Goal: Transaction & Acquisition: Purchase product/service

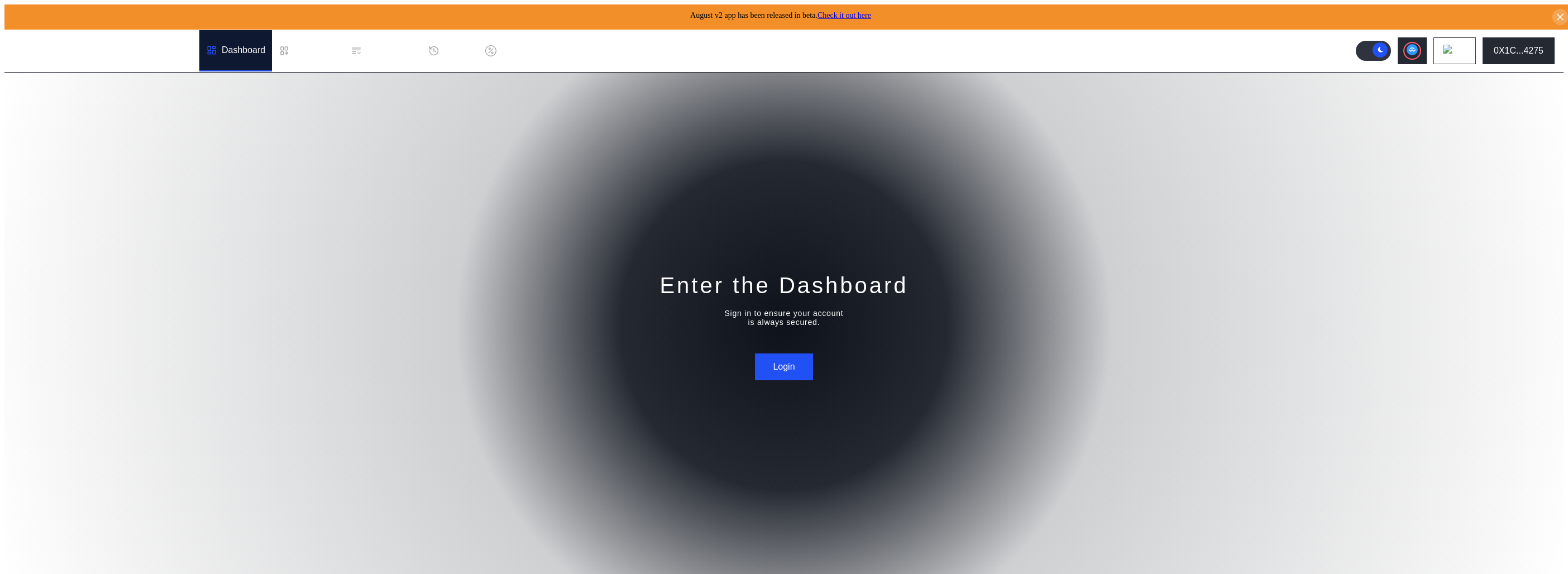
click at [816, 351] on div "Enter the Dashboard Sign in to ensure your account is always secured. Login" at bounding box center [784, 326] width 1560 height 506
click at [795, 362] on button "Login" at bounding box center [783, 366] width 58 height 27
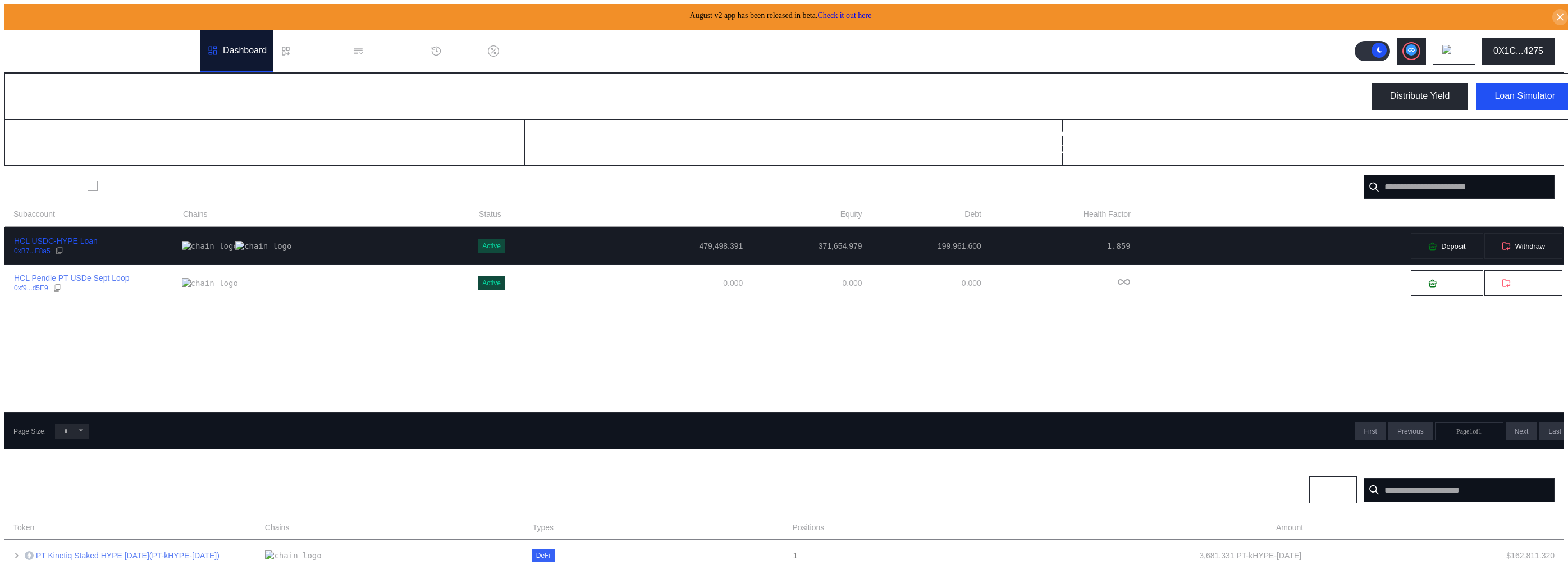
click at [87, 246] on div "0xB7...F8a5" at bounding box center [56, 251] width 84 height 10
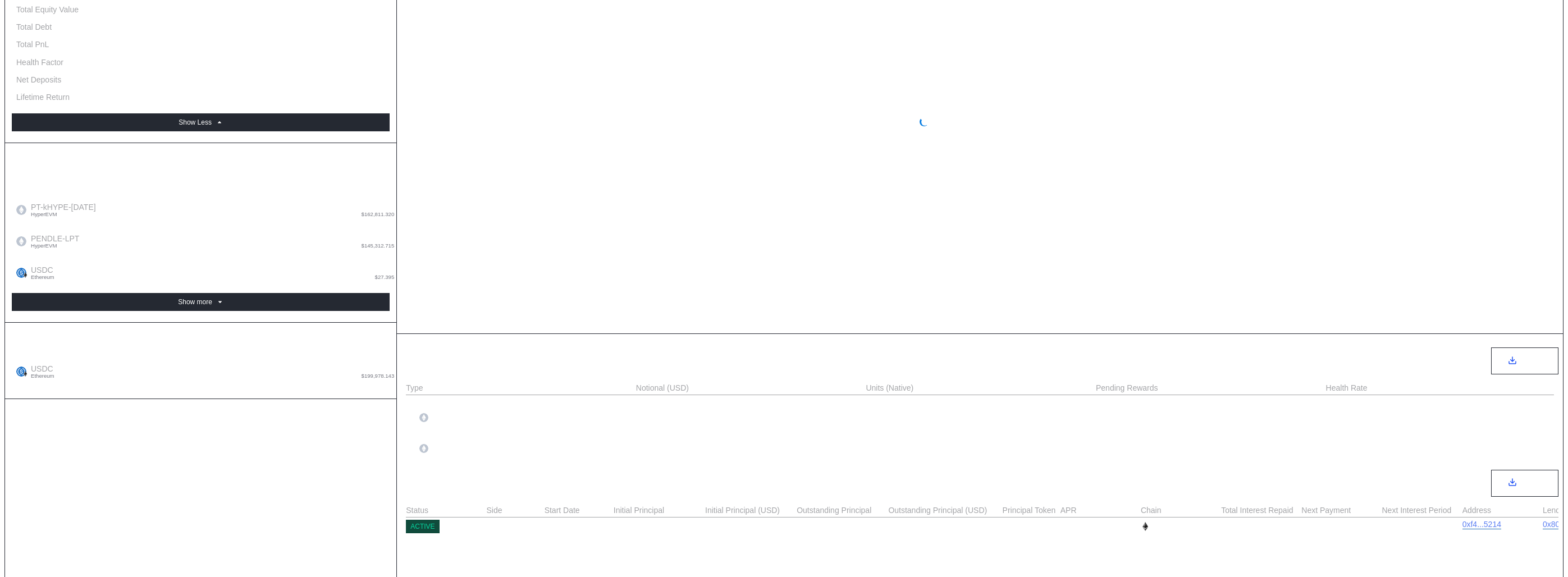
scroll to position [433, 0]
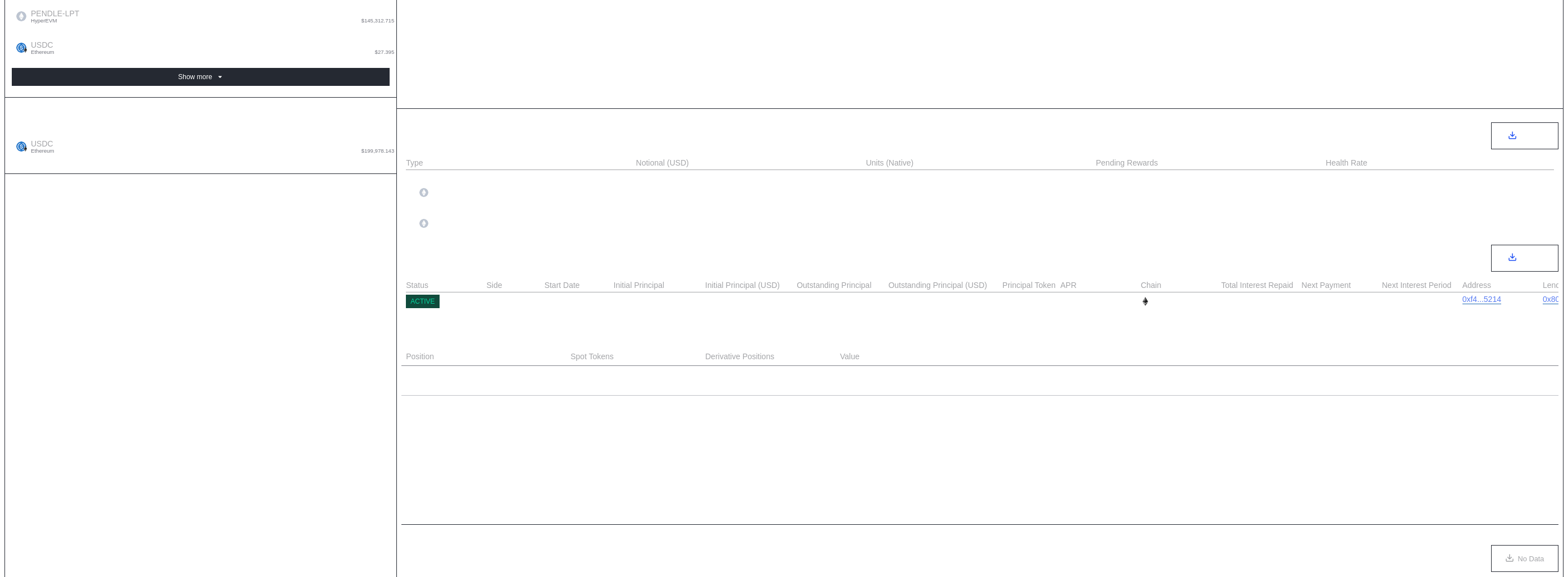
select select "*"
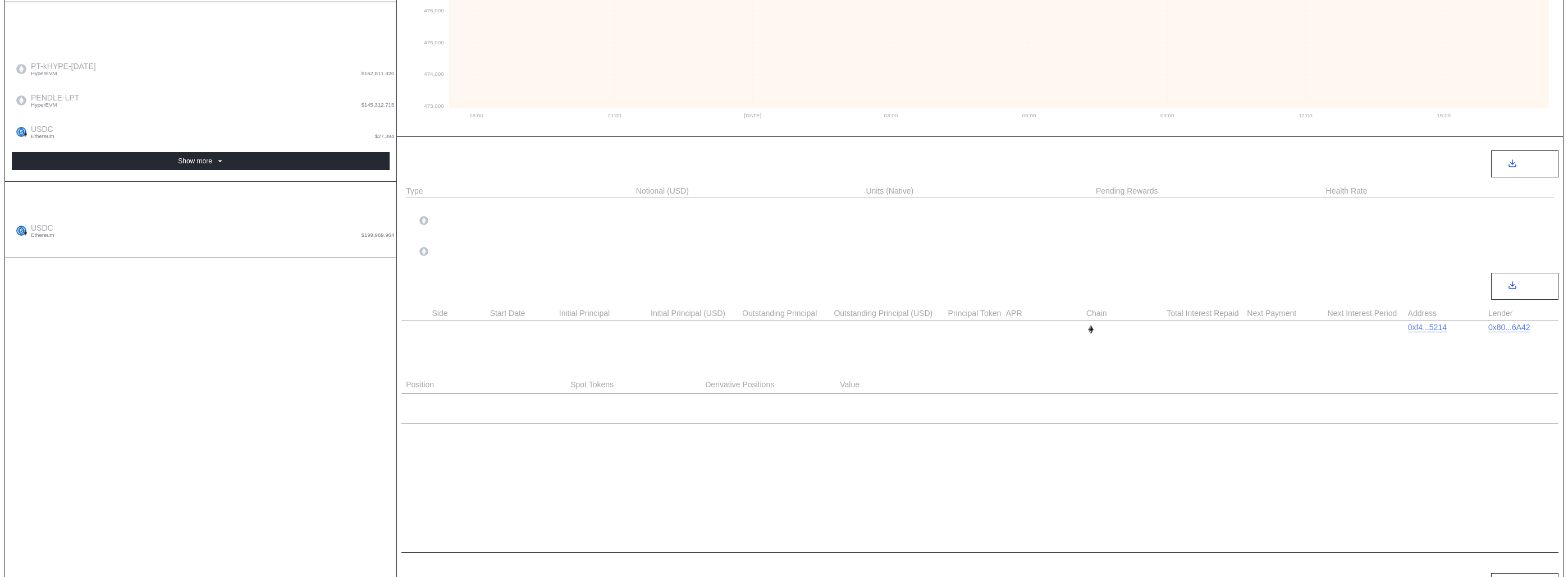
scroll to position [0, 47]
drag, startPoint x: 692, startPoint y: 353, endPoint x: 630, endPoint y: 354, distance: 62.0
click at [630, 354] on div "DeFi Metrics Export Type Notional (USD) Units (Native) Pending Rewards Health R…" at bounding box center [980, 466] width 1166 height 660
drag, startPoint x: 635, startPoint y: 349, endPoint x: 612, endPoint y: 349, distance: 23.0
click at [607, 353] on div "DeFi Metrics Export Type Notional (USD) Units (Native) Pending Rewards Health R…" at bounding box center [980, 466] width 1166 height 660
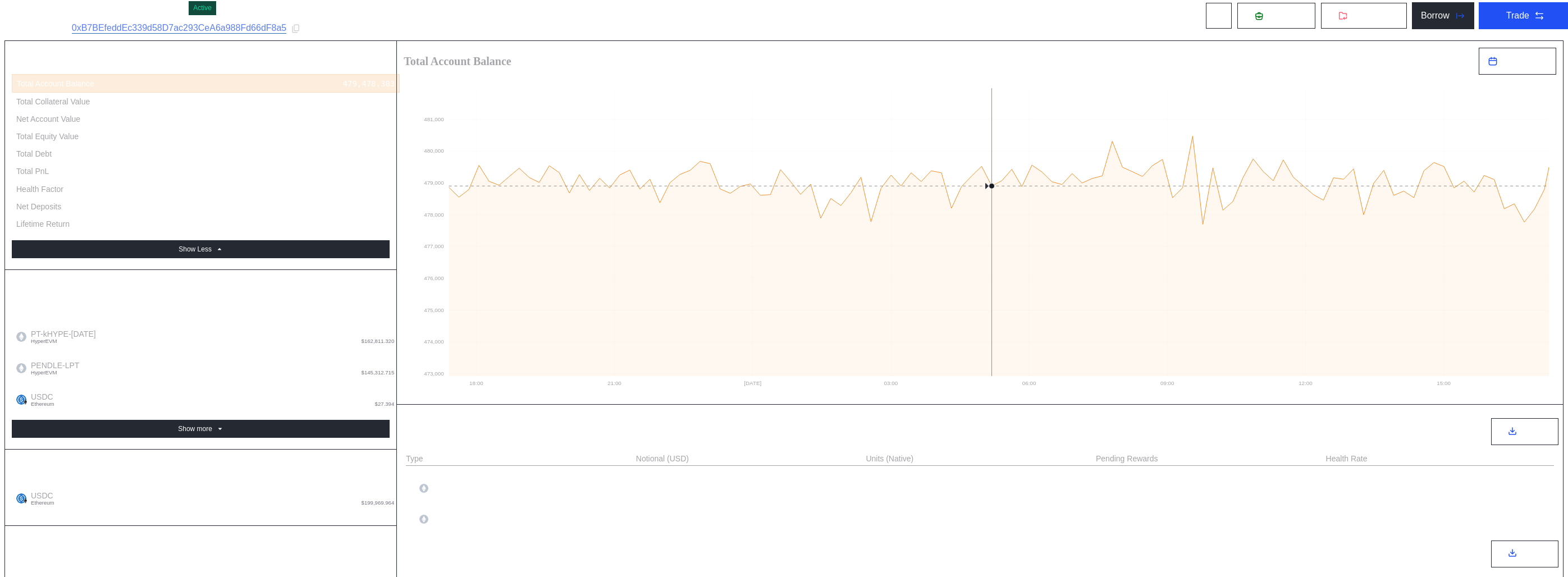
scroll to position [0, 0]
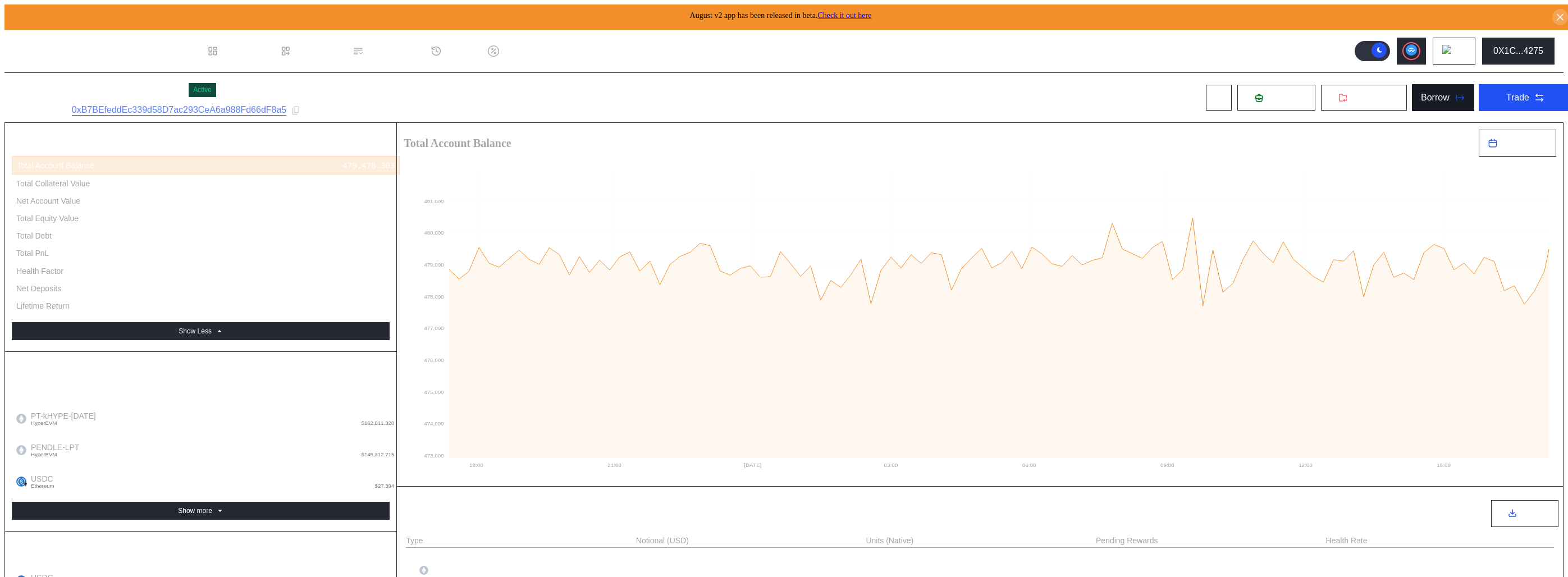
click at [1444, 103] on button "Borrow" at bounding box center [1444, 97] width 62 height 27
type input "**********"
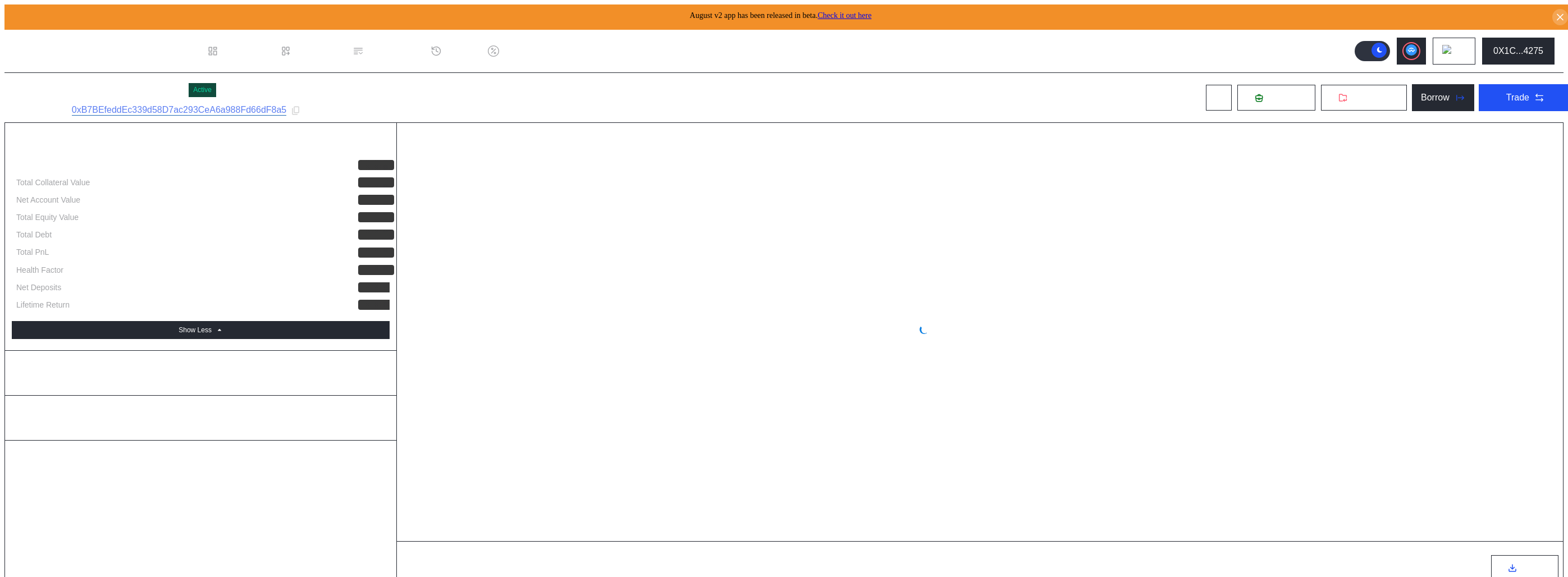
select select "*"
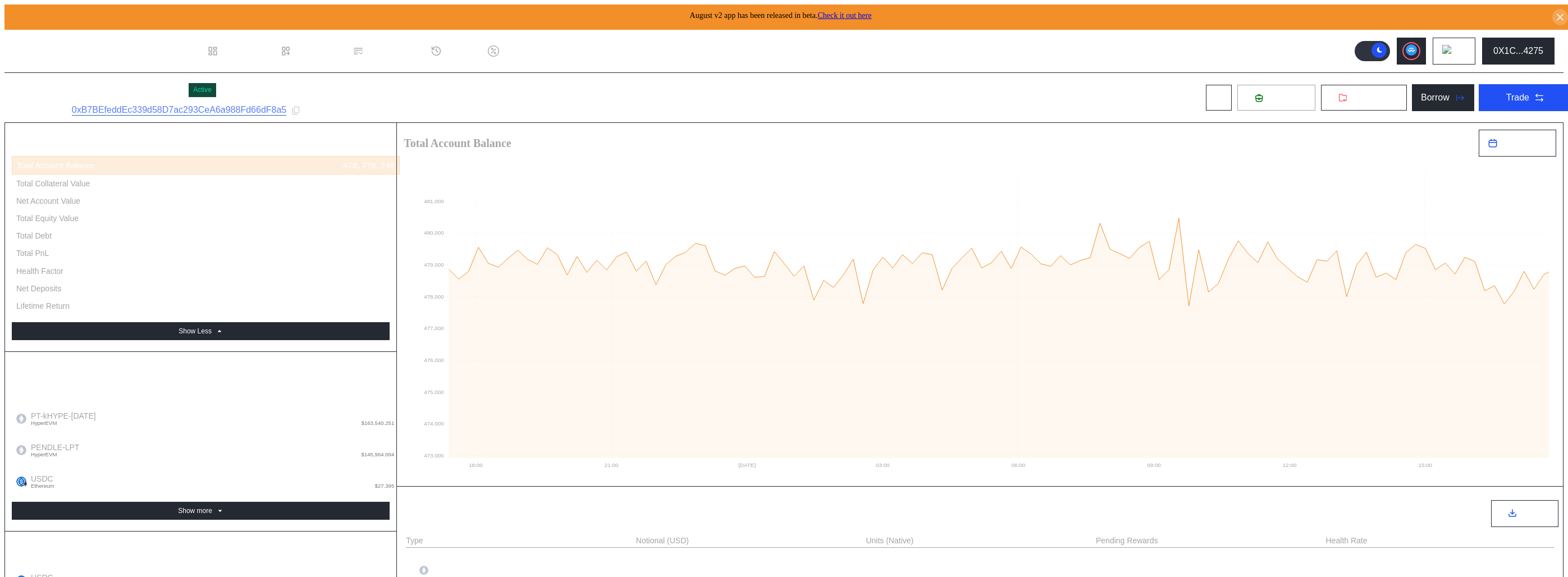
click at [1277, 102] on button "Deposit" at bounding box center [1276, 97] width 79 height 27
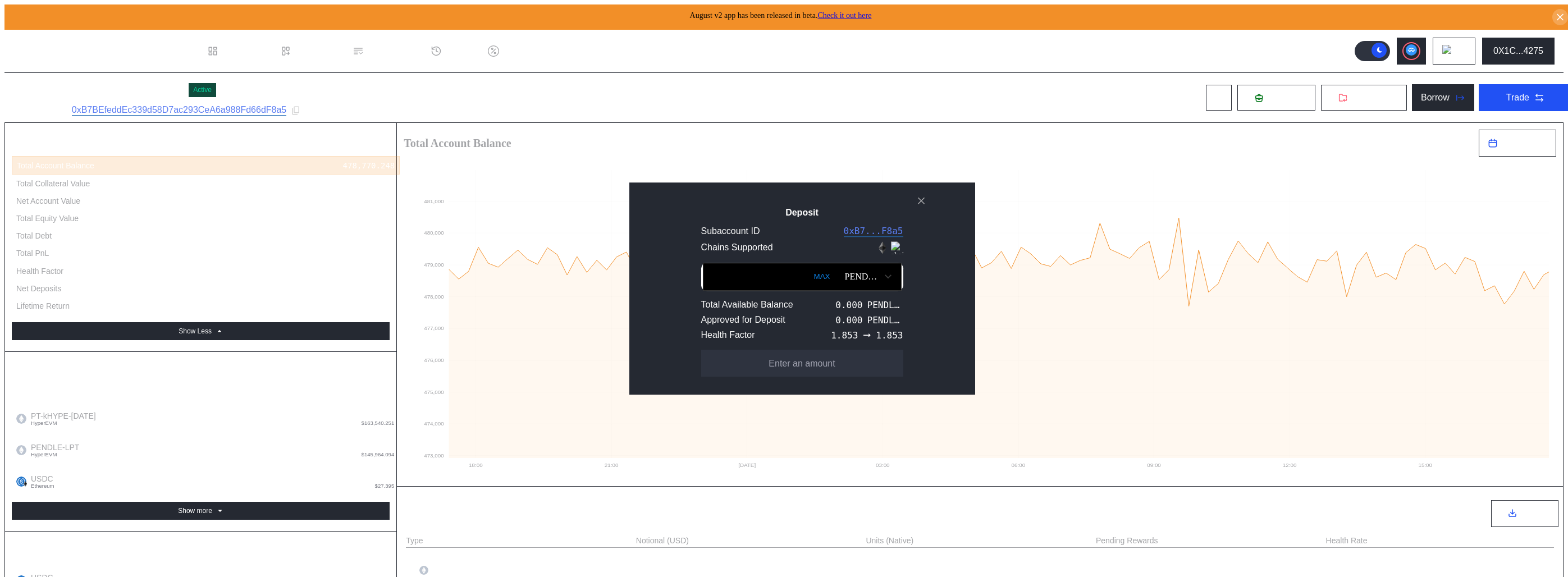
click at [863, 272] on div "PENDLE-LPT" at bounding box center [862, 277] width 36 height 10
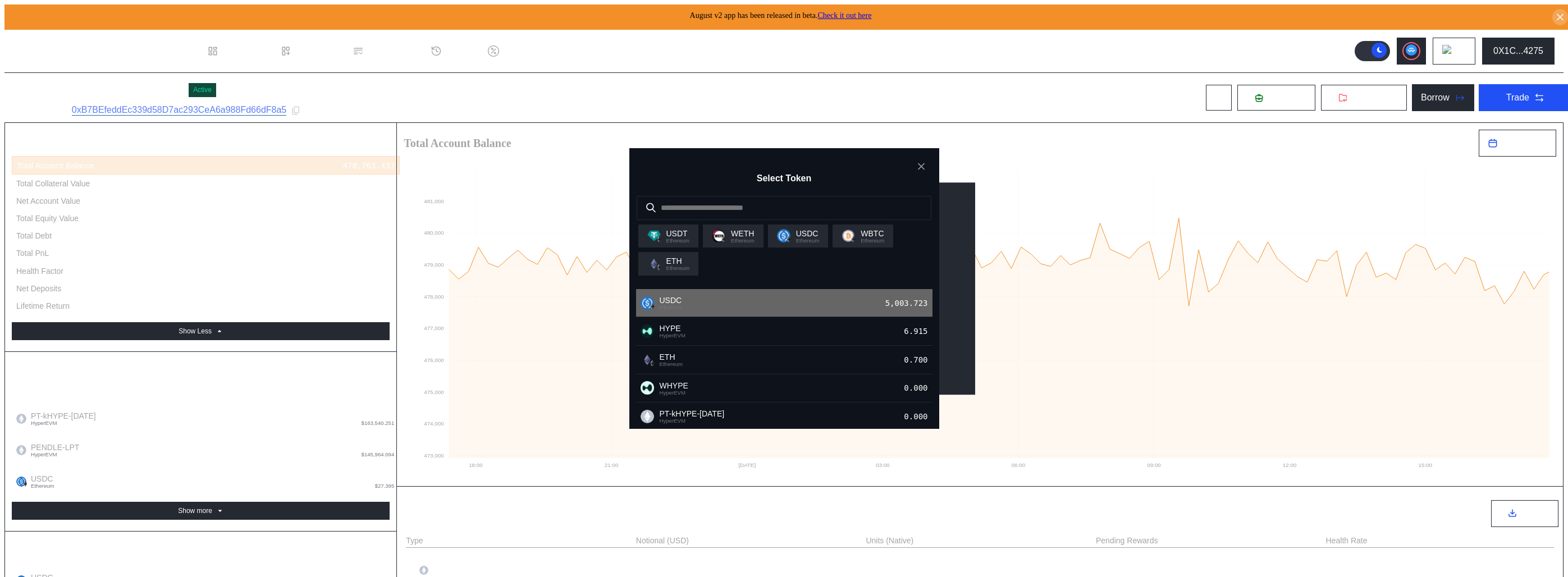
click at [832, 308] on div "USDC Ethereum 5,003.723" at bounding box center [784, 303] width 296 height 29
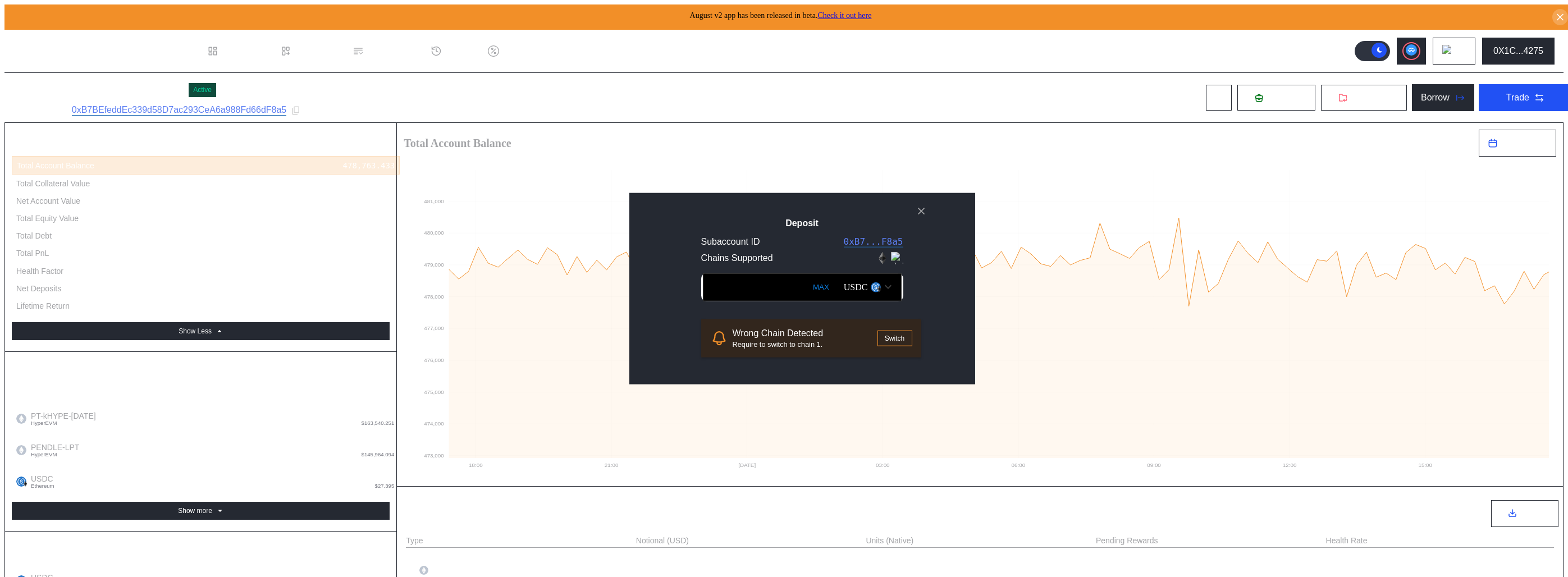
click at [816, 285] on input "Deposit" at bounding box center [802, 286] width 199 height 28
click at [813, 286] on button "MAX" at bounding box center [821, 287] width 23 height 26
type input "**********"
click at [877, 345] on button "Switch" at bounding box center [894, 338] width 34 height 16
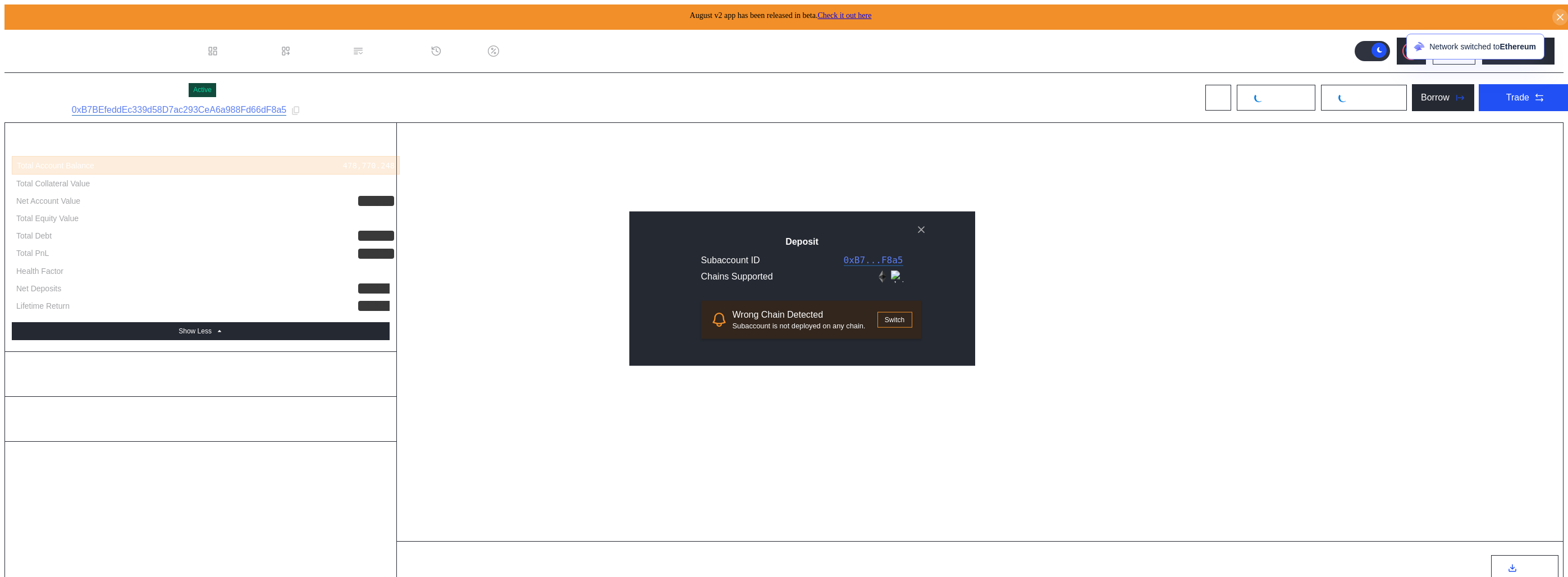
select select "*"
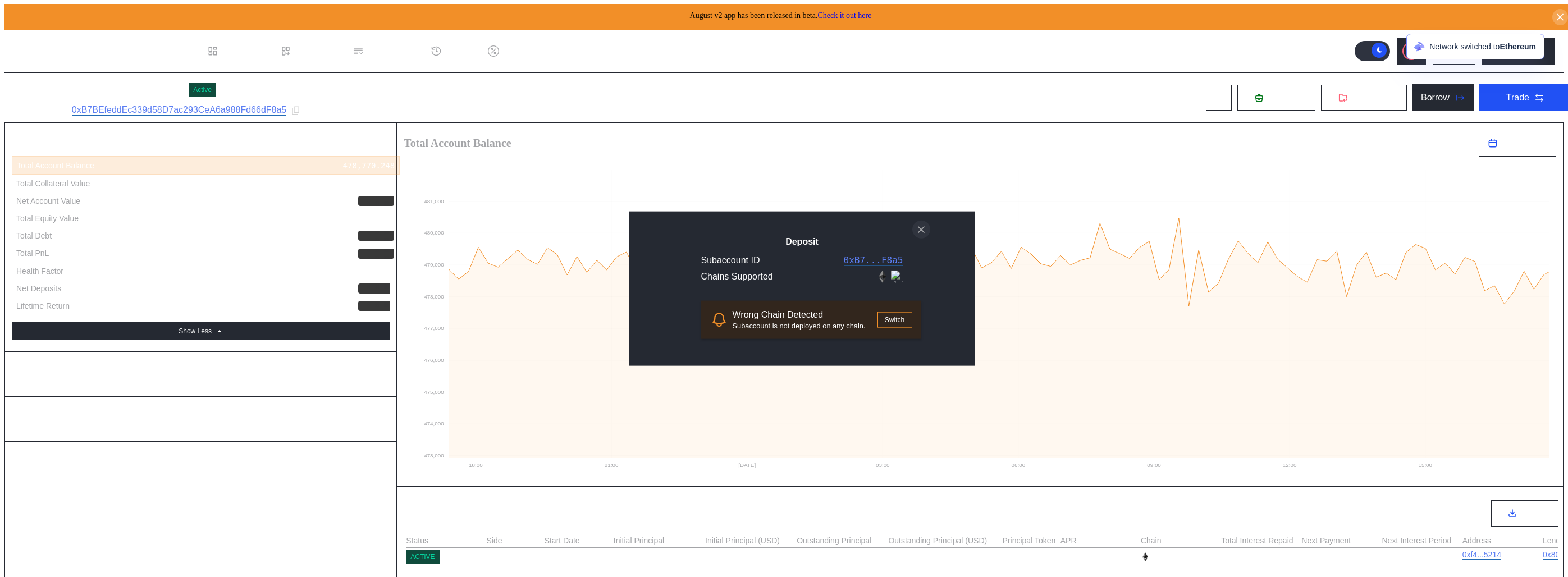
click at [925, 223] on icon "close modal" at bounding box center [921, 229] width 11 height 12
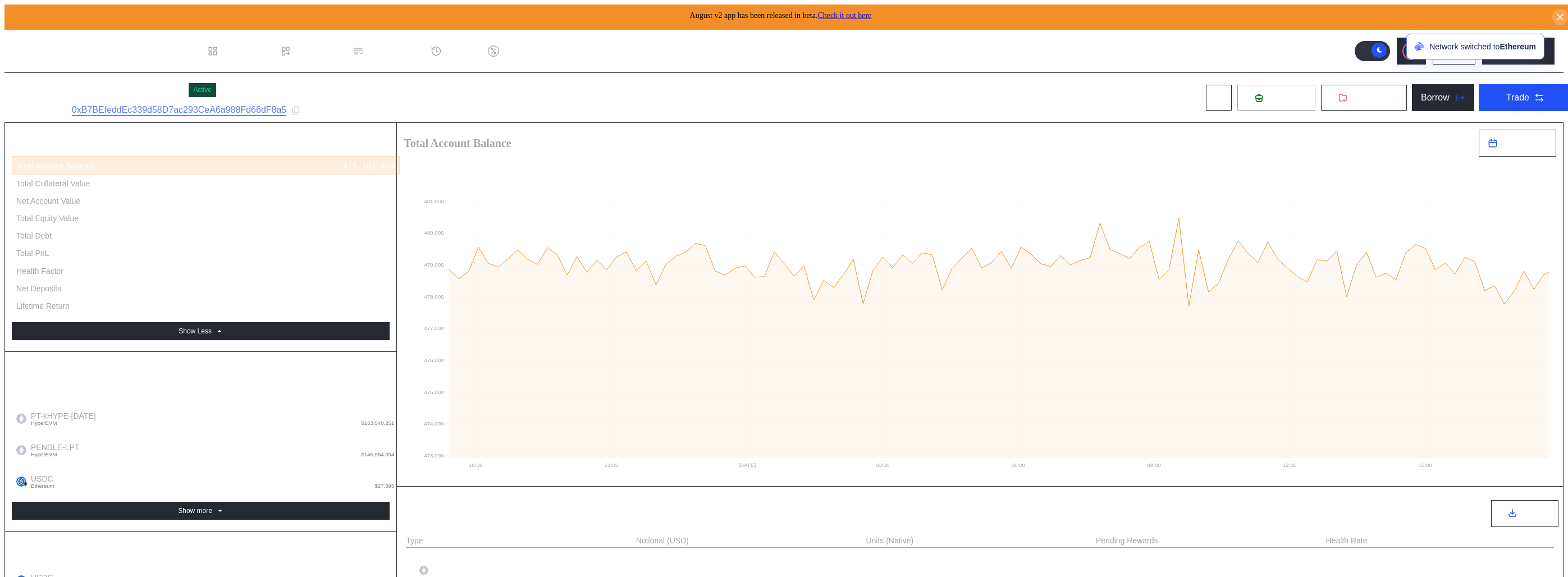
click at [1269, 84] on button "Deposit" at bounding box center [1276, 97] width 79 height 27
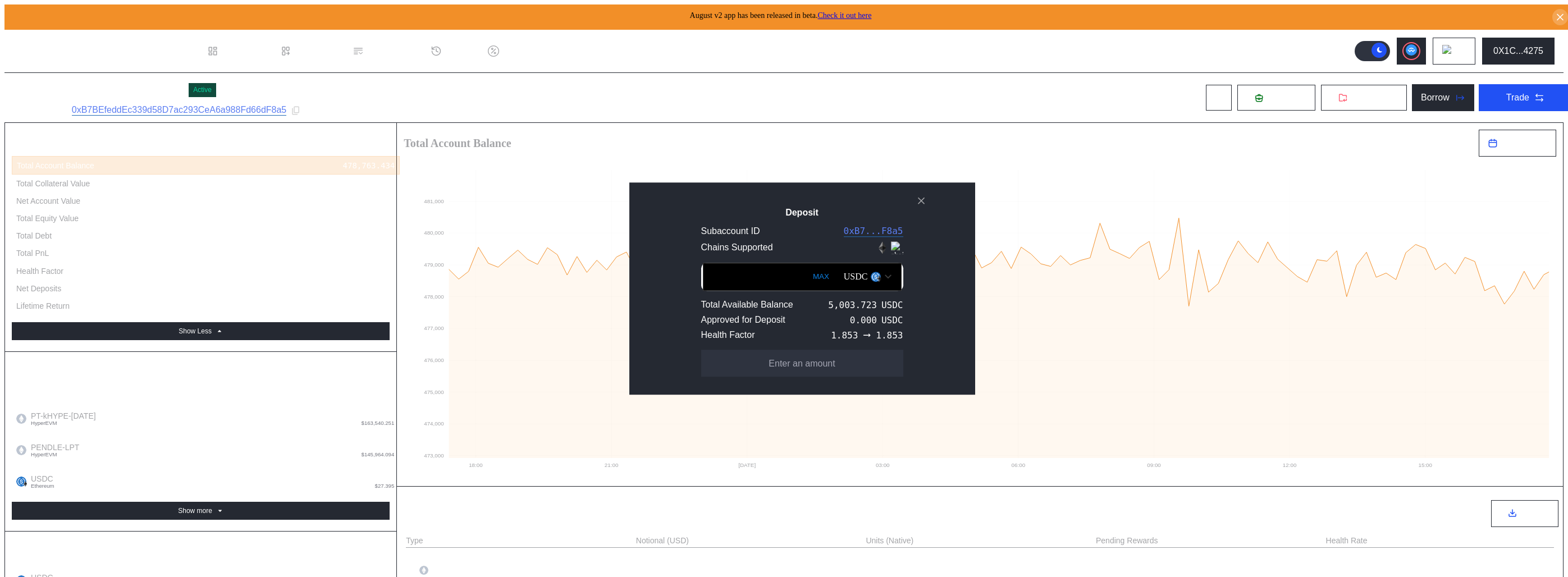
click at [810, 273] on button "MAX" at bounding box center [821, 276] width 23 height 26
type input "**********"
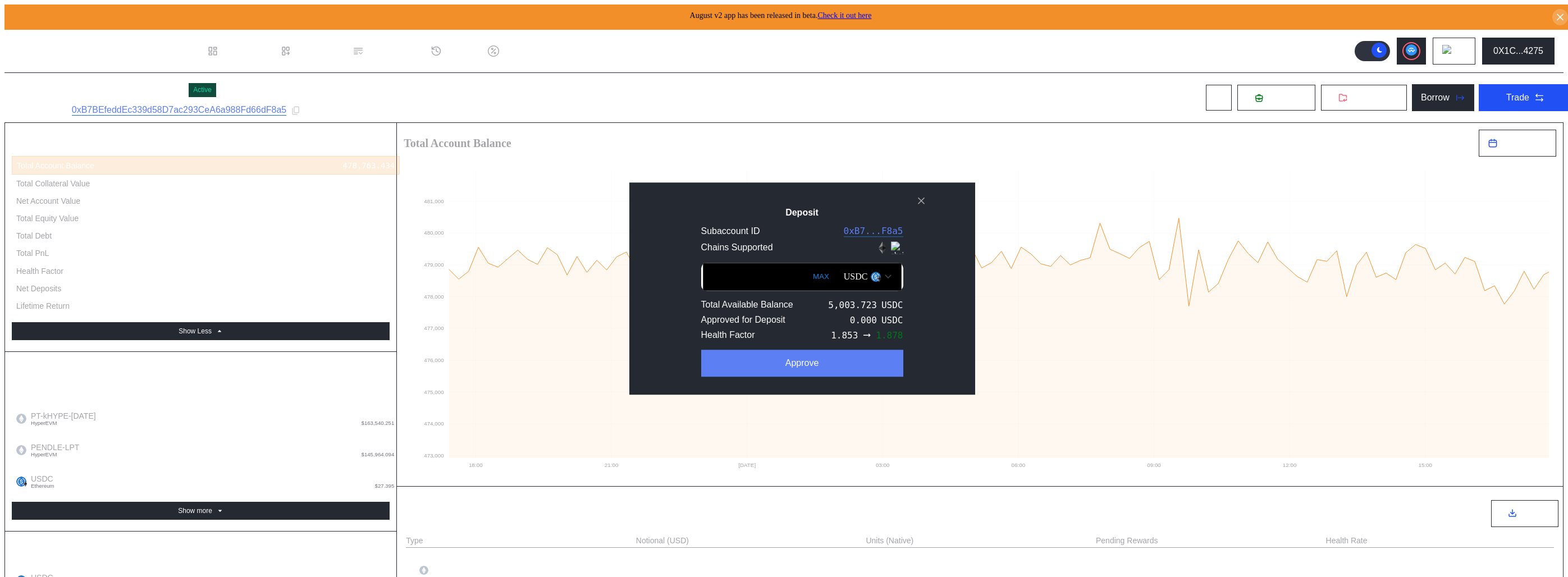
click at [787, 364] on button "Approve" at bounding box center [802, 362] width 202 height 27
click at [805, 366] on button "Deposit" at bounding box center [802, 362] width 202 height 27
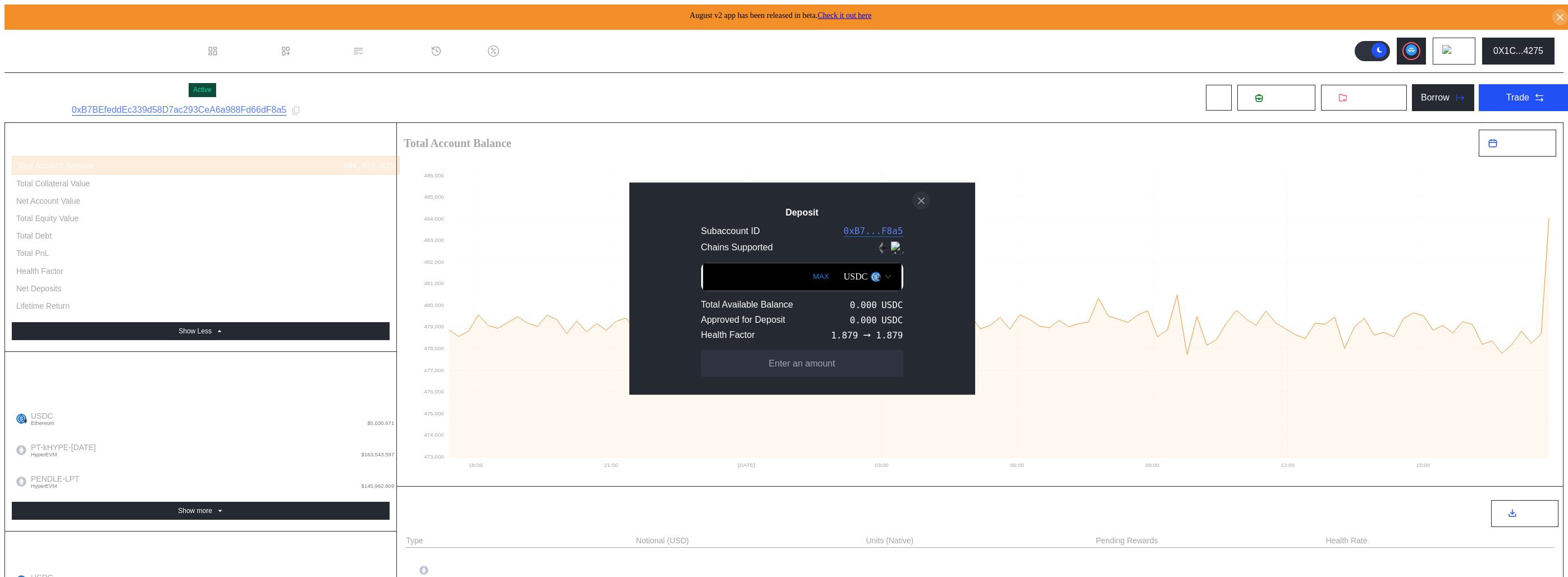
click at [922, 197] on icon "close modal" at bounding box center [921, 200] width 11 height 12
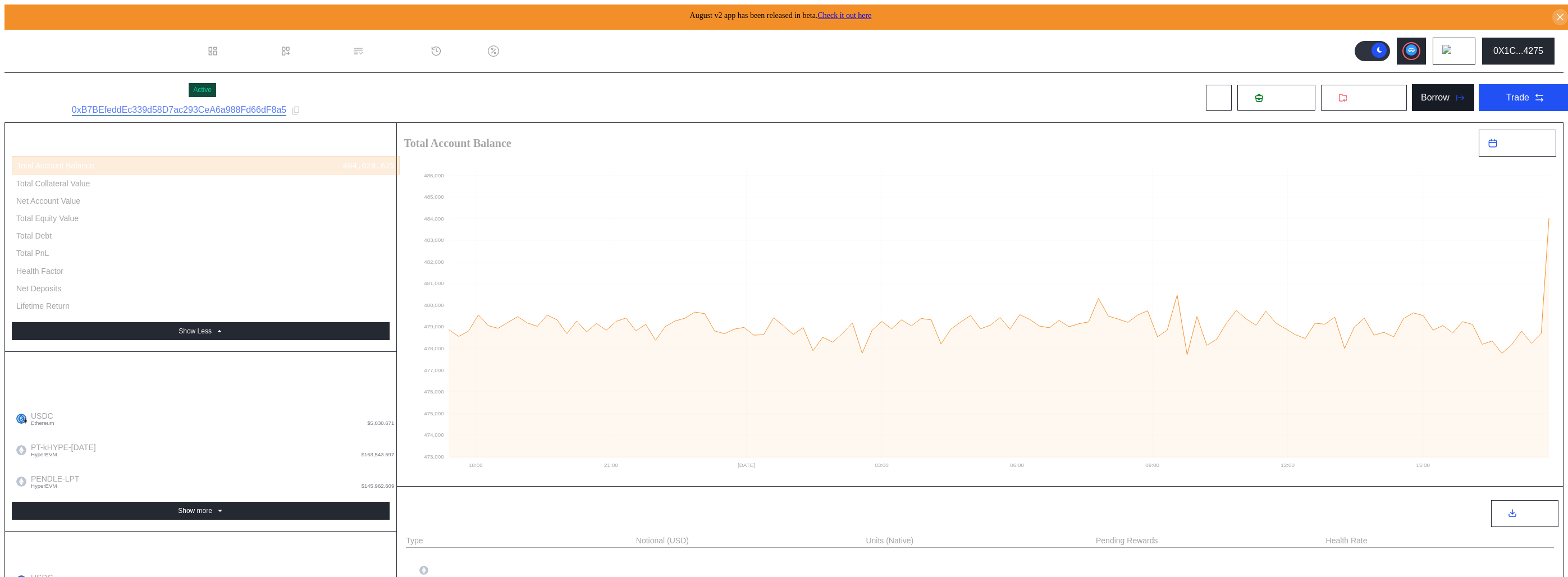
click at [1424, 100] on div "Borrow" at bounding box center [1435, 98] width 29 height 10
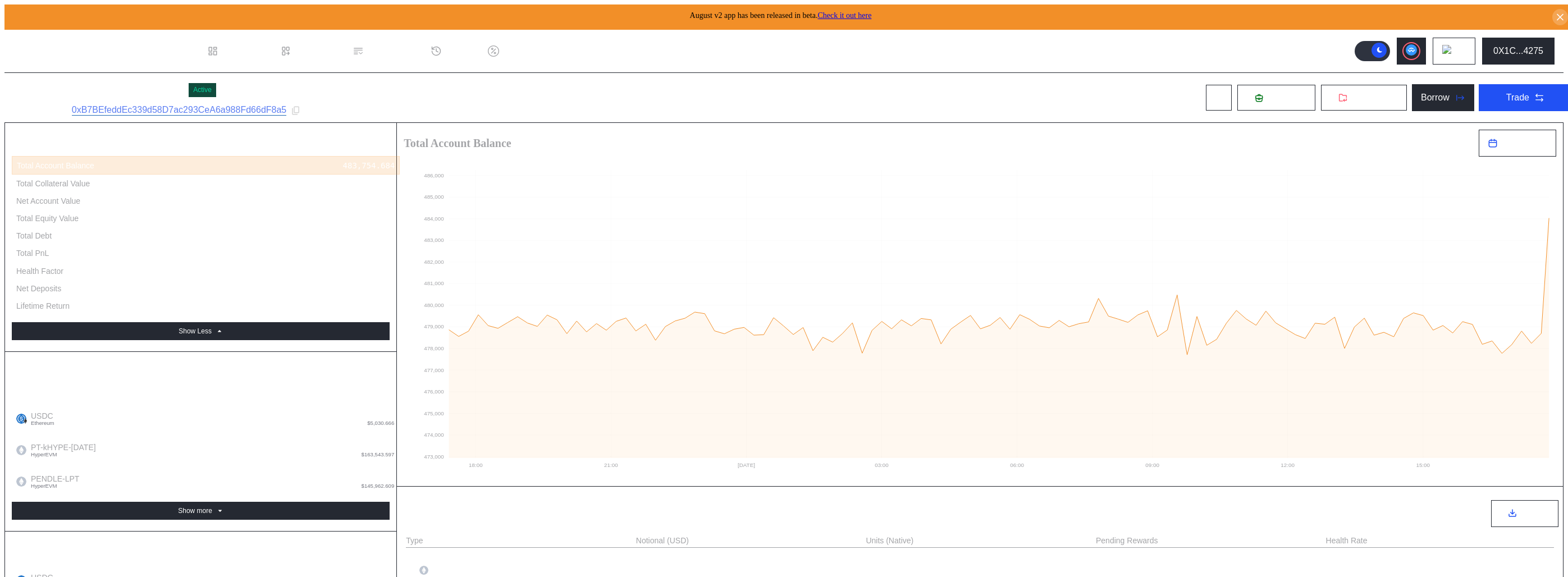
type input "**********"
drag, startPoint x: 1207, startPoint y: 362, endPoint x: 1201, endPoint y: 358, distance: 7.2
click at [1418, 103] on button "Borrow" at bounding box center [1444, 97] width 62 height 27
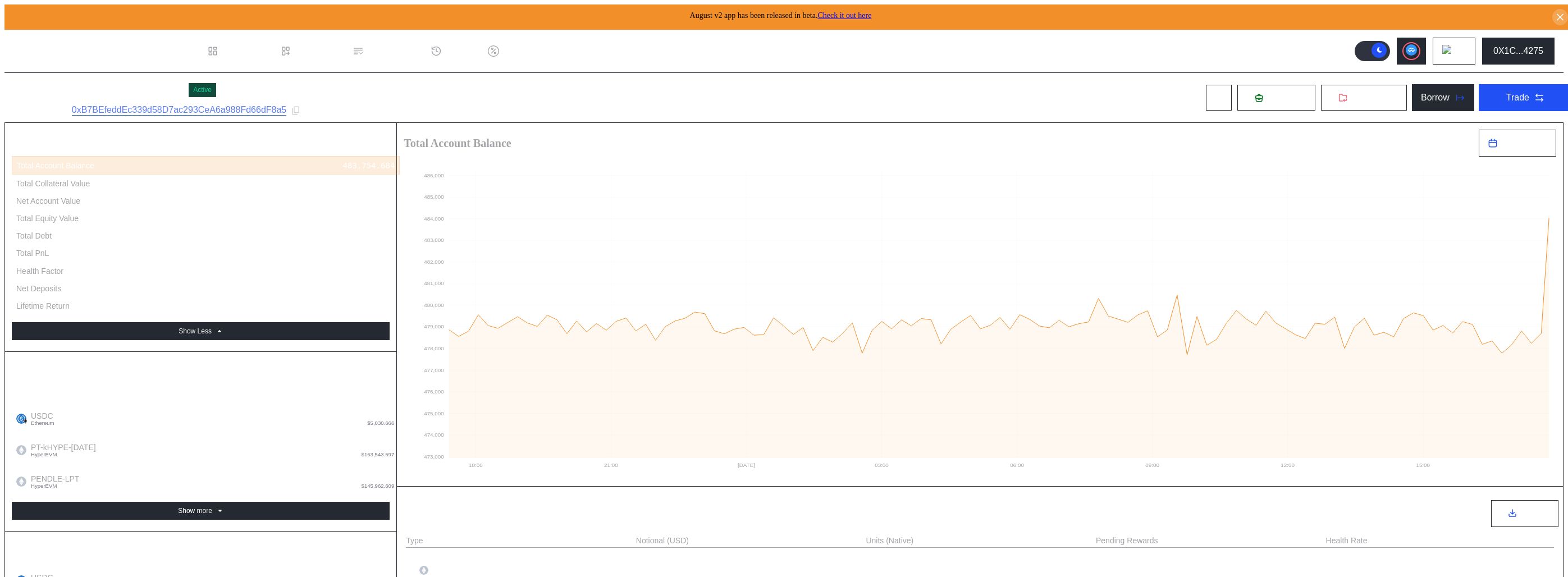
type input "**********"
